Goal: Information Seeking & Learning: Learn about a topic

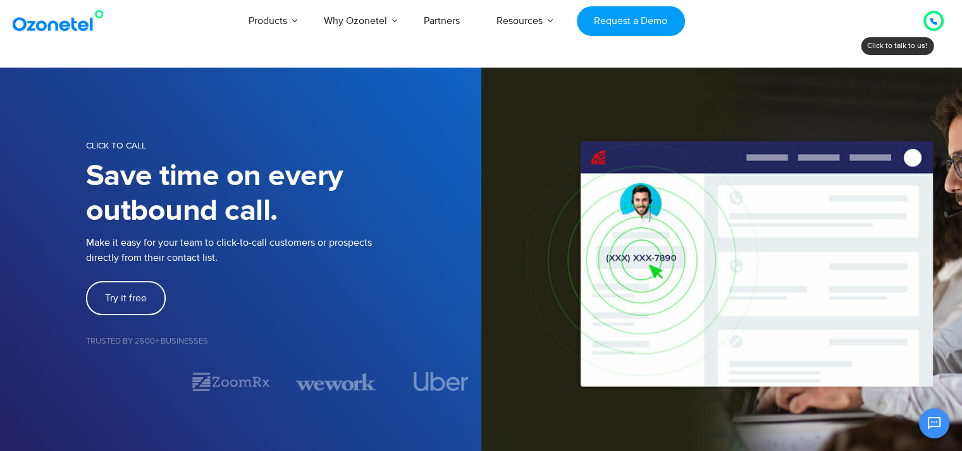
click at [56, 27] on img at bounding box center [60, 20] width 102 height 23
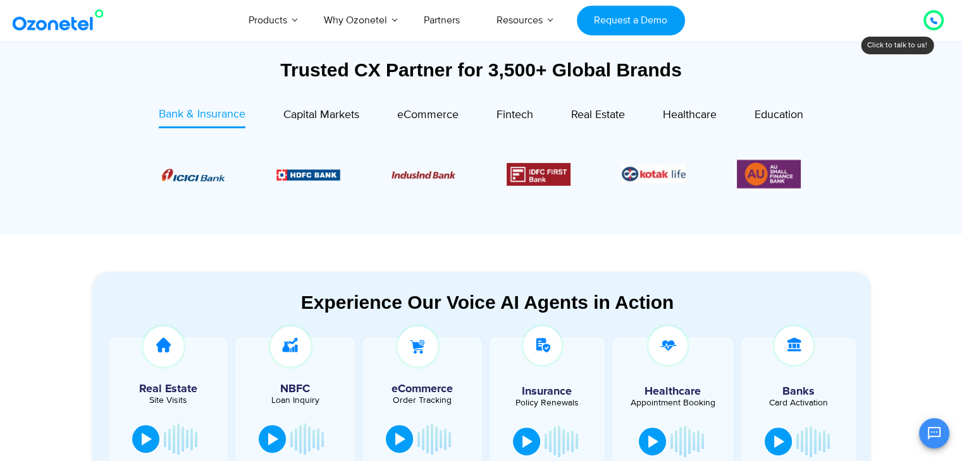
scroll to position [490, 0]
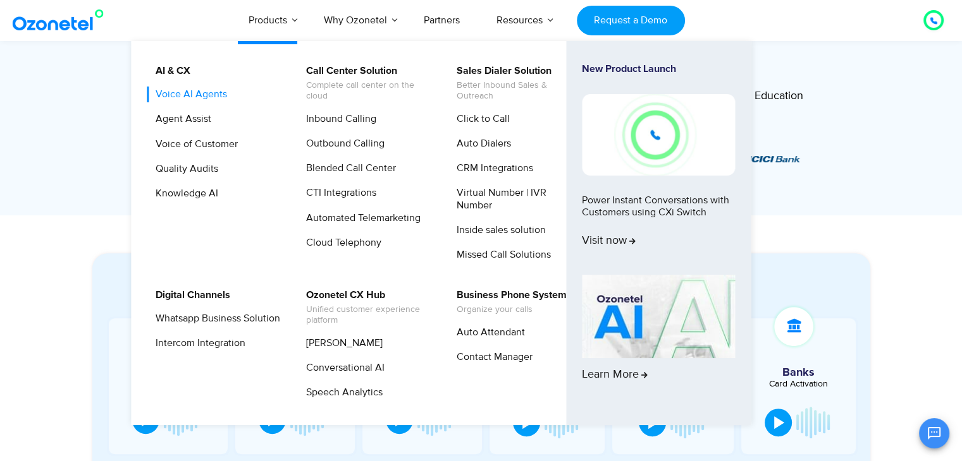
click at [195, 94] on link "Voice AI Agents" at bounding box center [188, 95] width 82 height 16
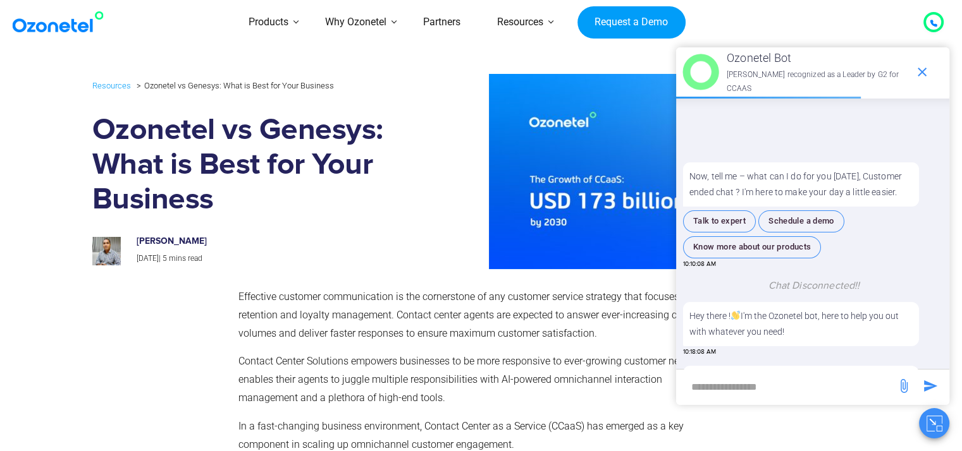
scroll to position [137, 0]
